Goal: Task Accomplishment & Management: Manage account settings

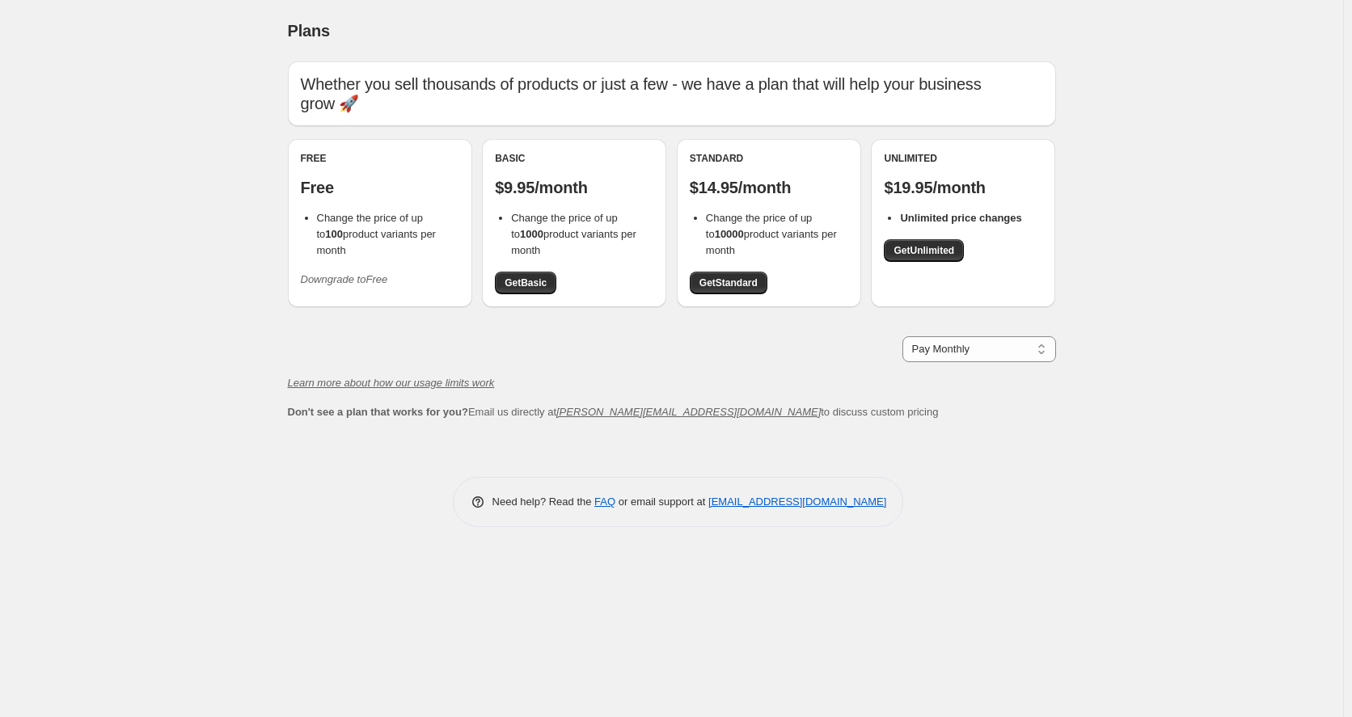
click at [360, 273] on icon "Downgrade to Free" at bounding box center [344, 279] width 87 height 12
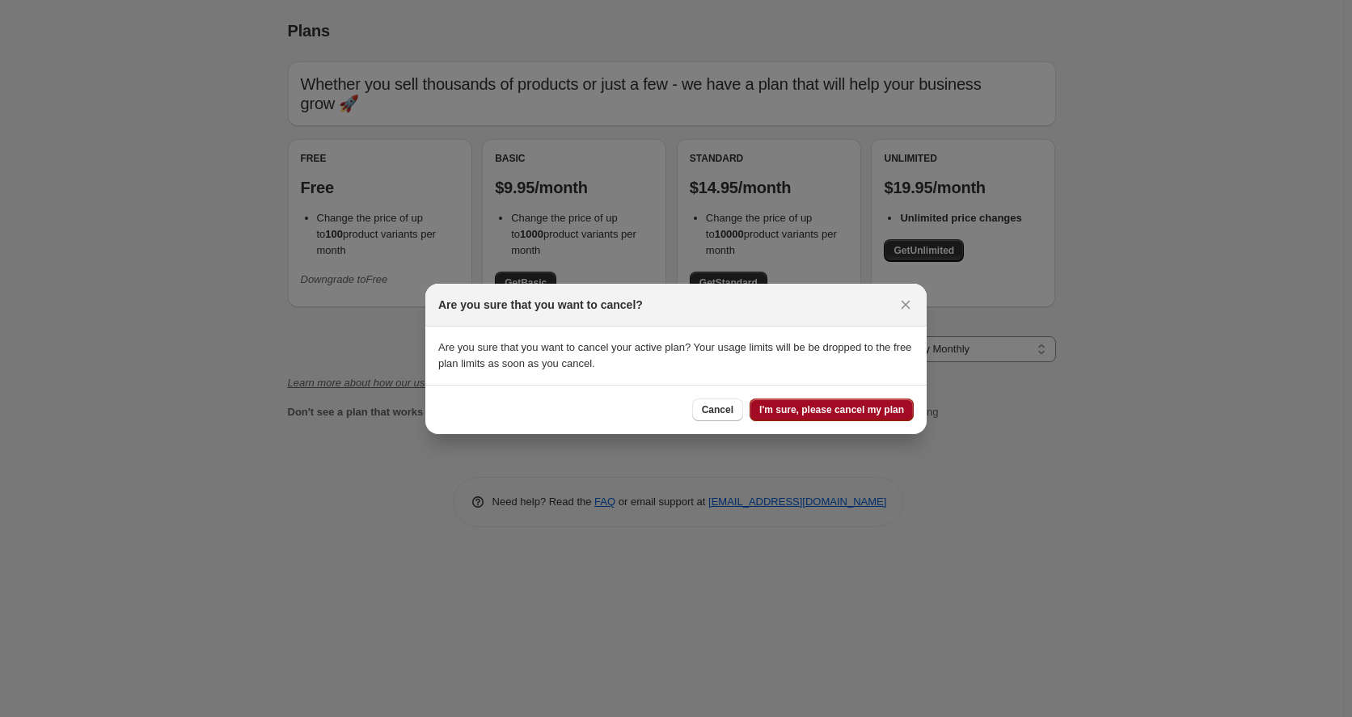
click at [841, 415] on span "I'm sure, please cancel my plan" at bounding box center [831, 409] width 145 height 13
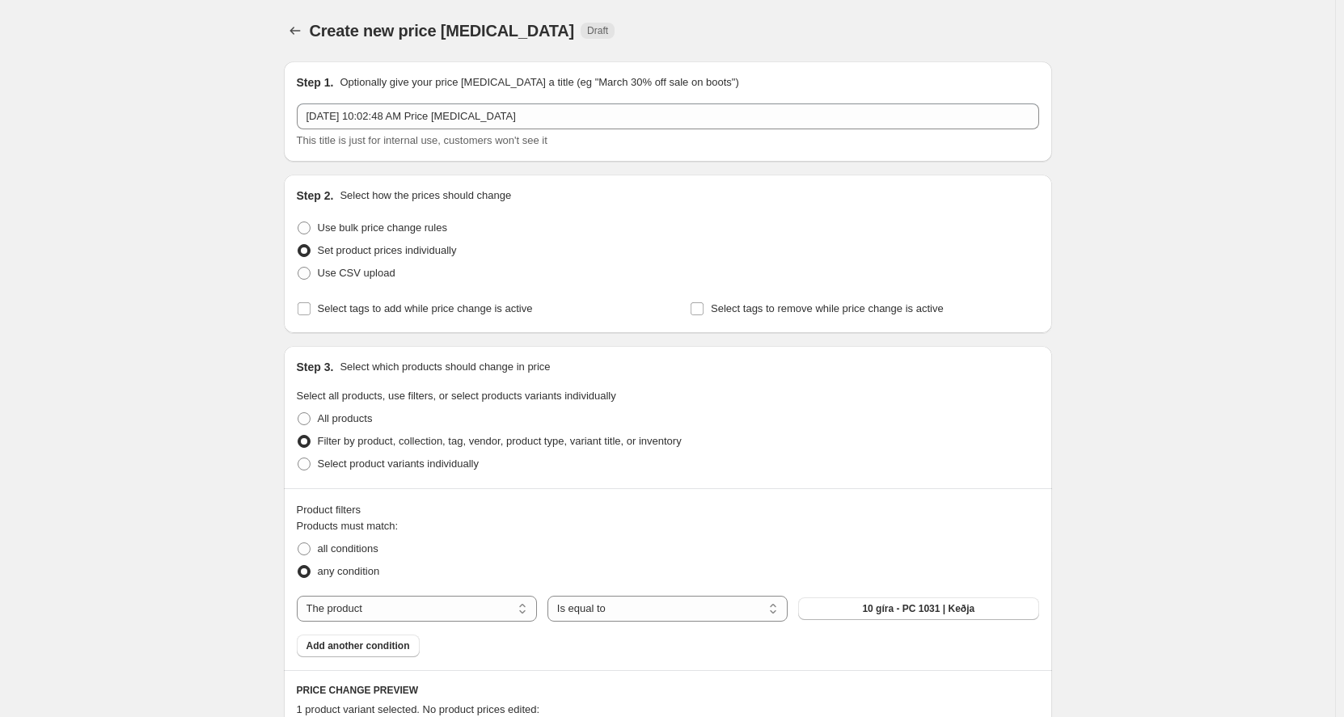
scroll to position [132, 0]
